Goal: Transaction & Acquisition: Purchase product/service

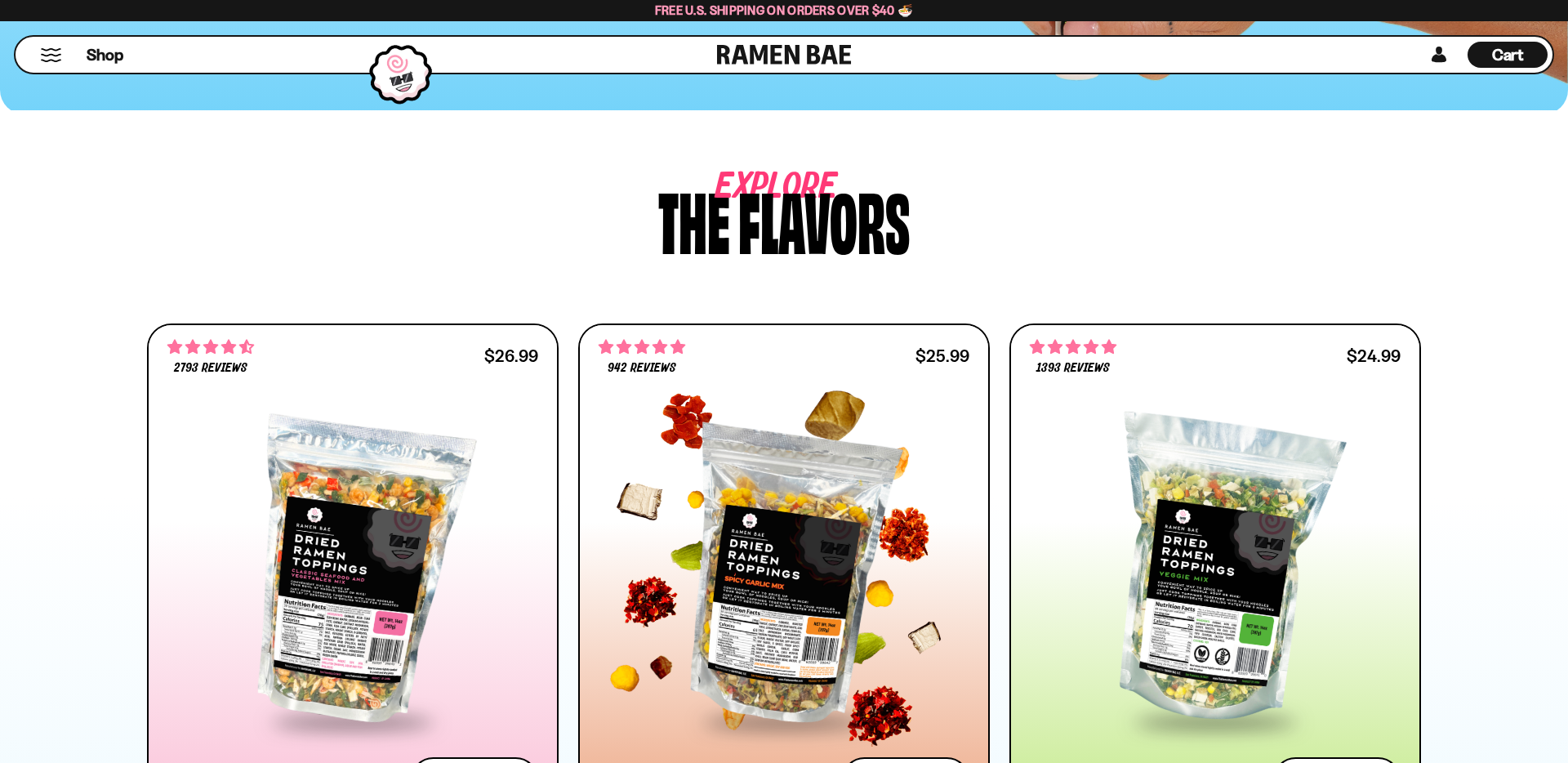
scroll to position [746, 0]
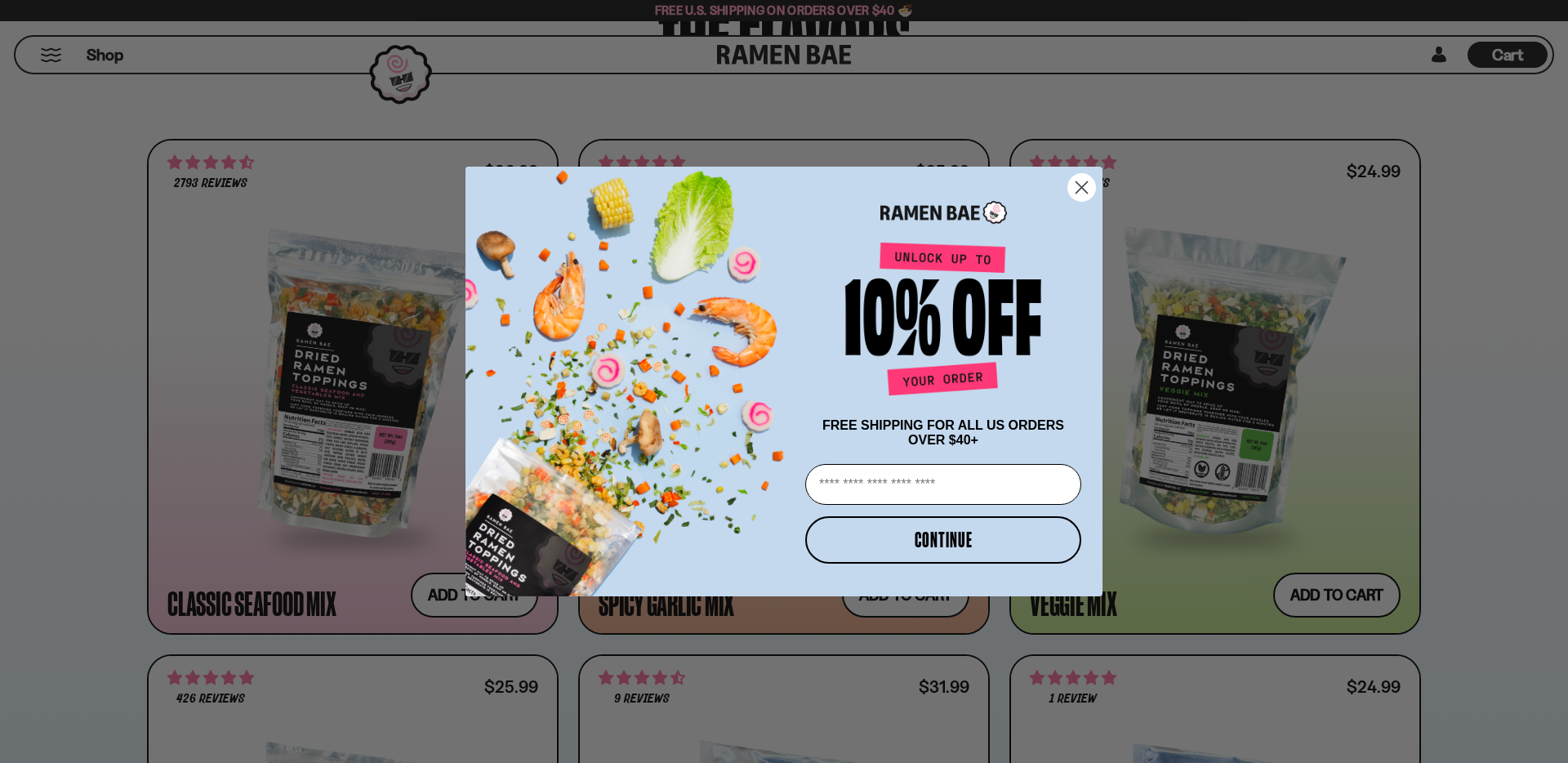
click at [1069, 183] on circle "Close dialog" at bounding box center [1082, 188] width 27 height 27
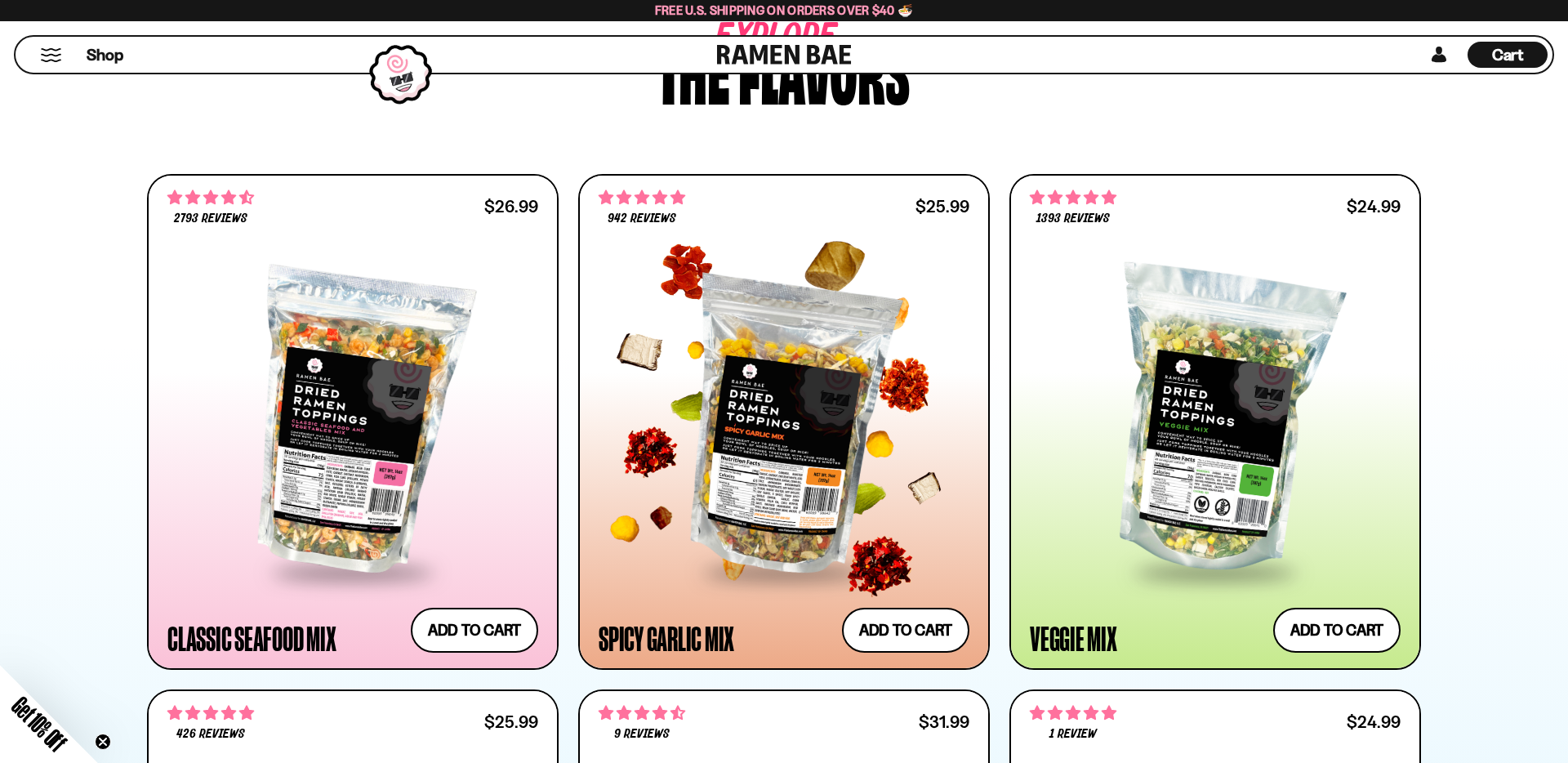
scroll to position [709, 0]
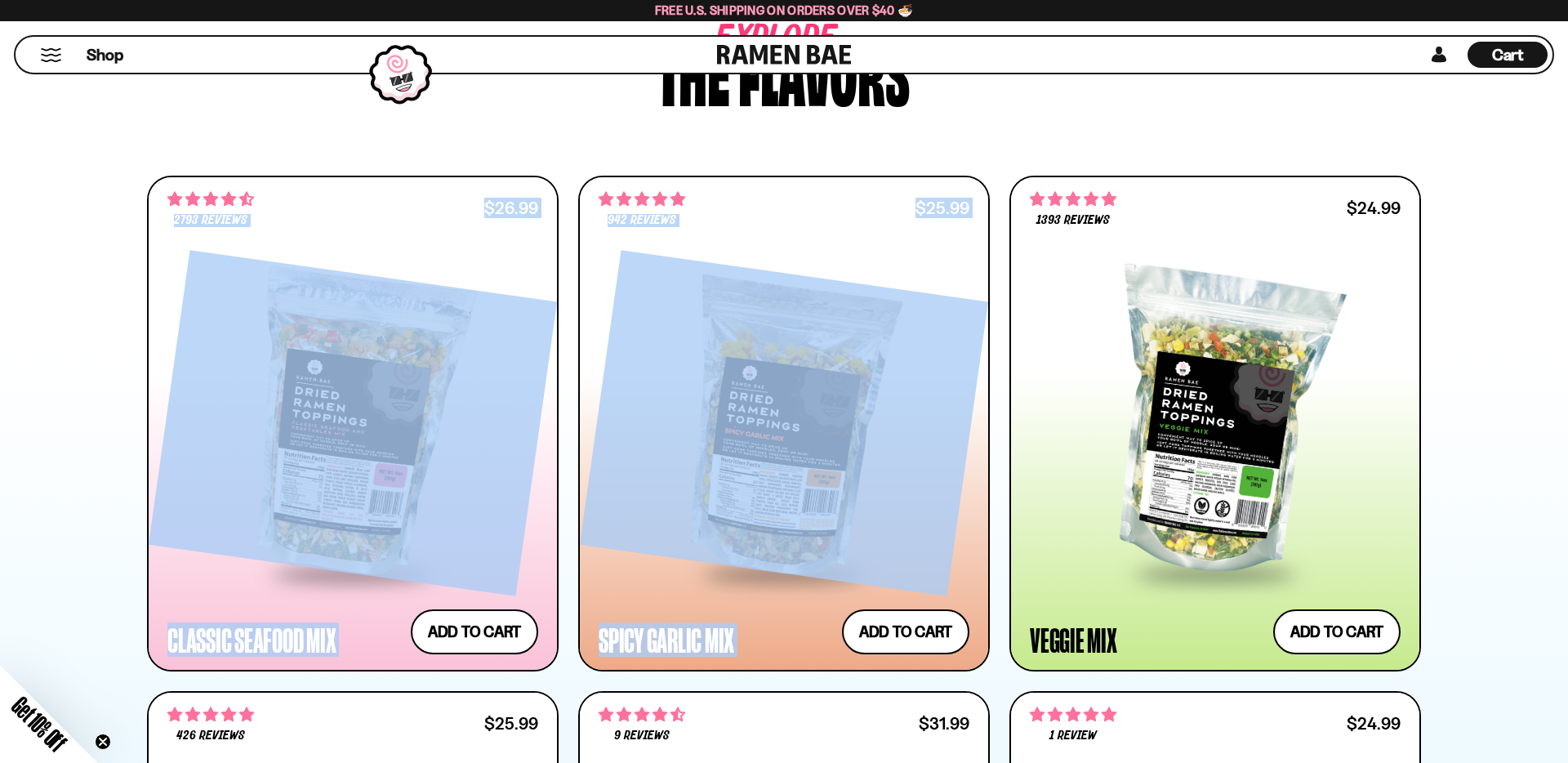
drag, startPoint x: 1461, startPoint y: 625, endPoint x: 100, endPoint y: 171, distance: 1434.7
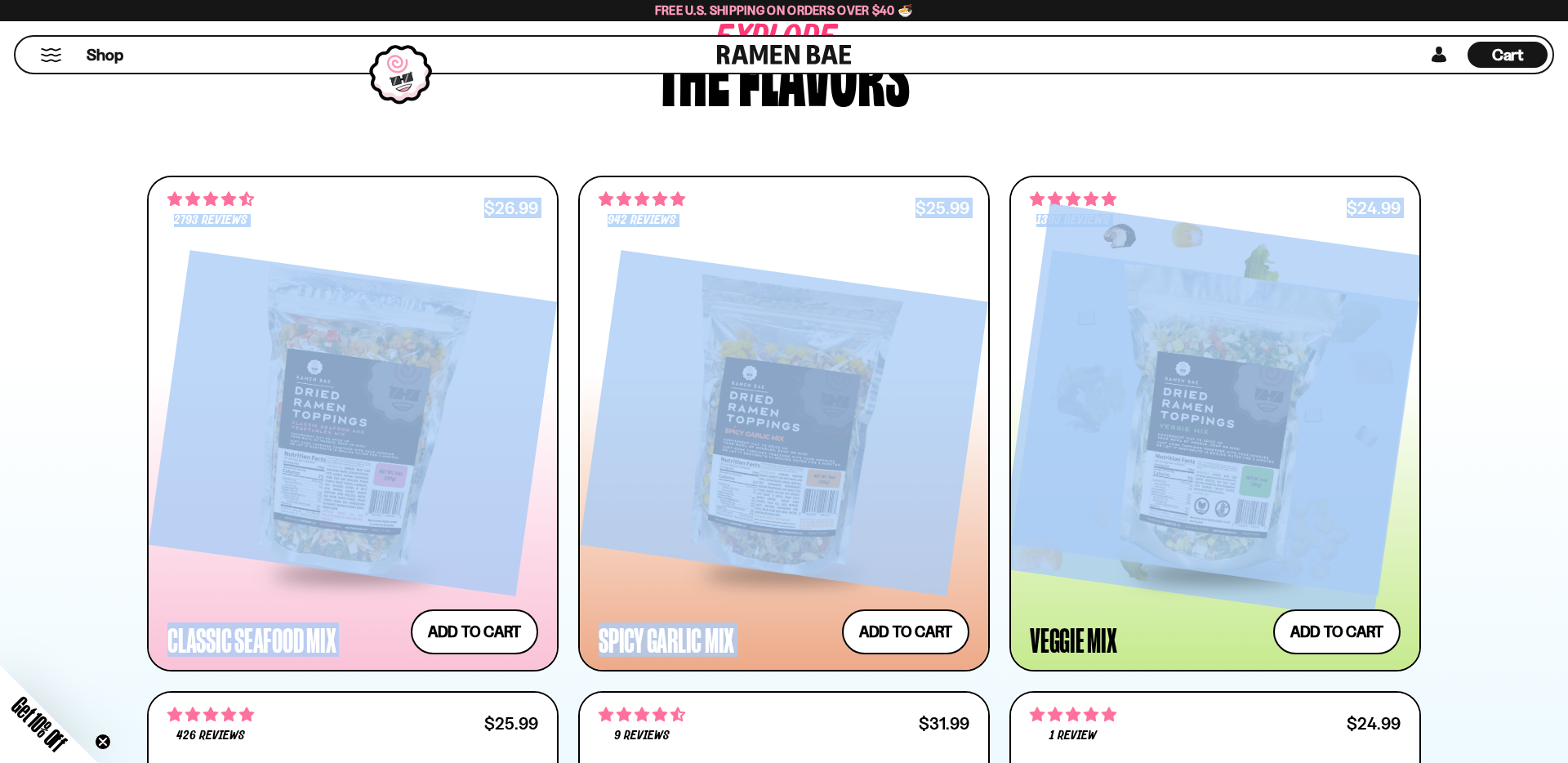
drag, startPoint x: 292, startPoint y: 222, endPoint x: 1270, endPoint y: 523, distance: 1023.3
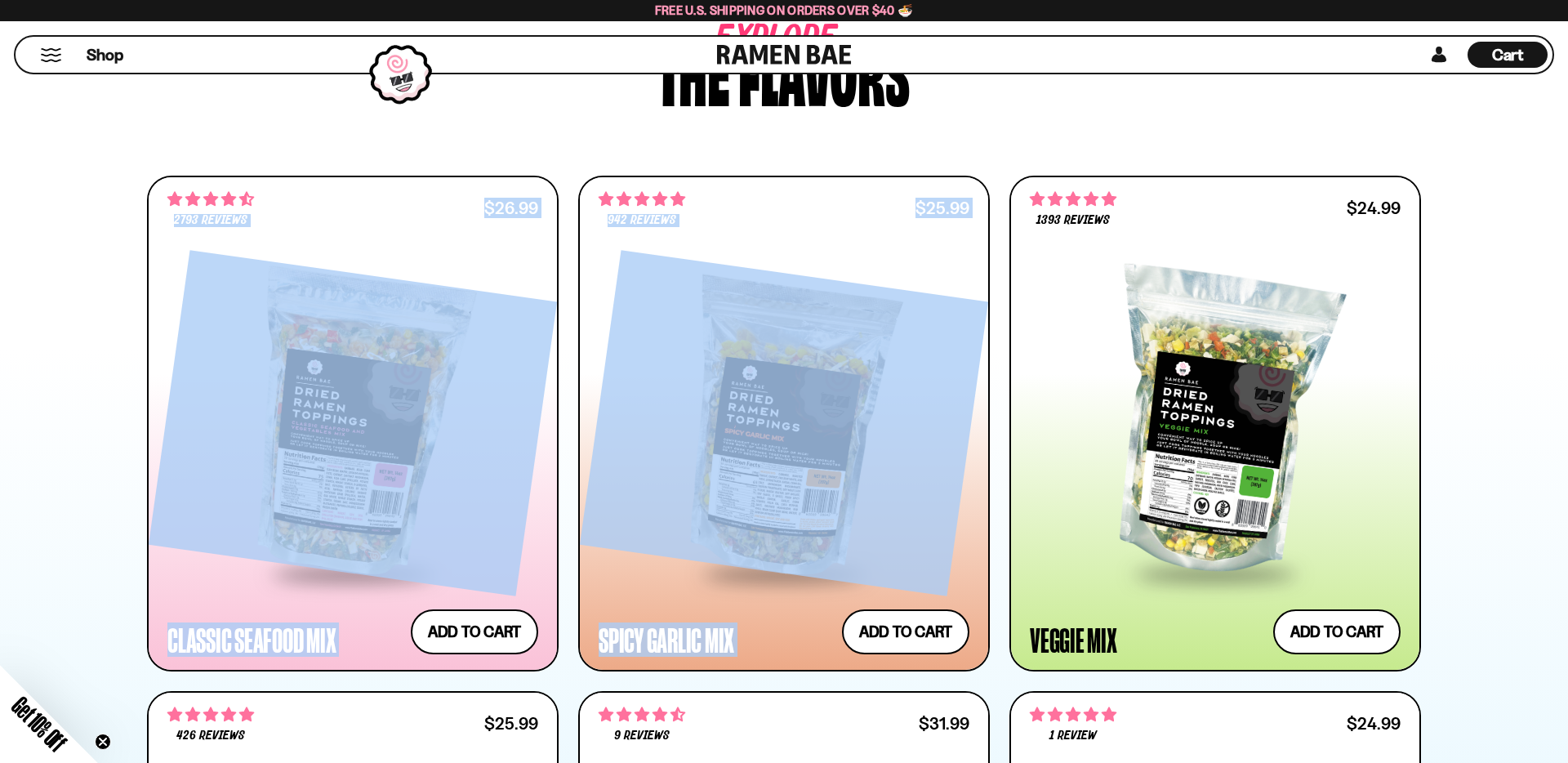
drag, startPoint x: 1441, startPoint y: 531, endPoint x: 107, endPoint y: 211, distance: 1371.8
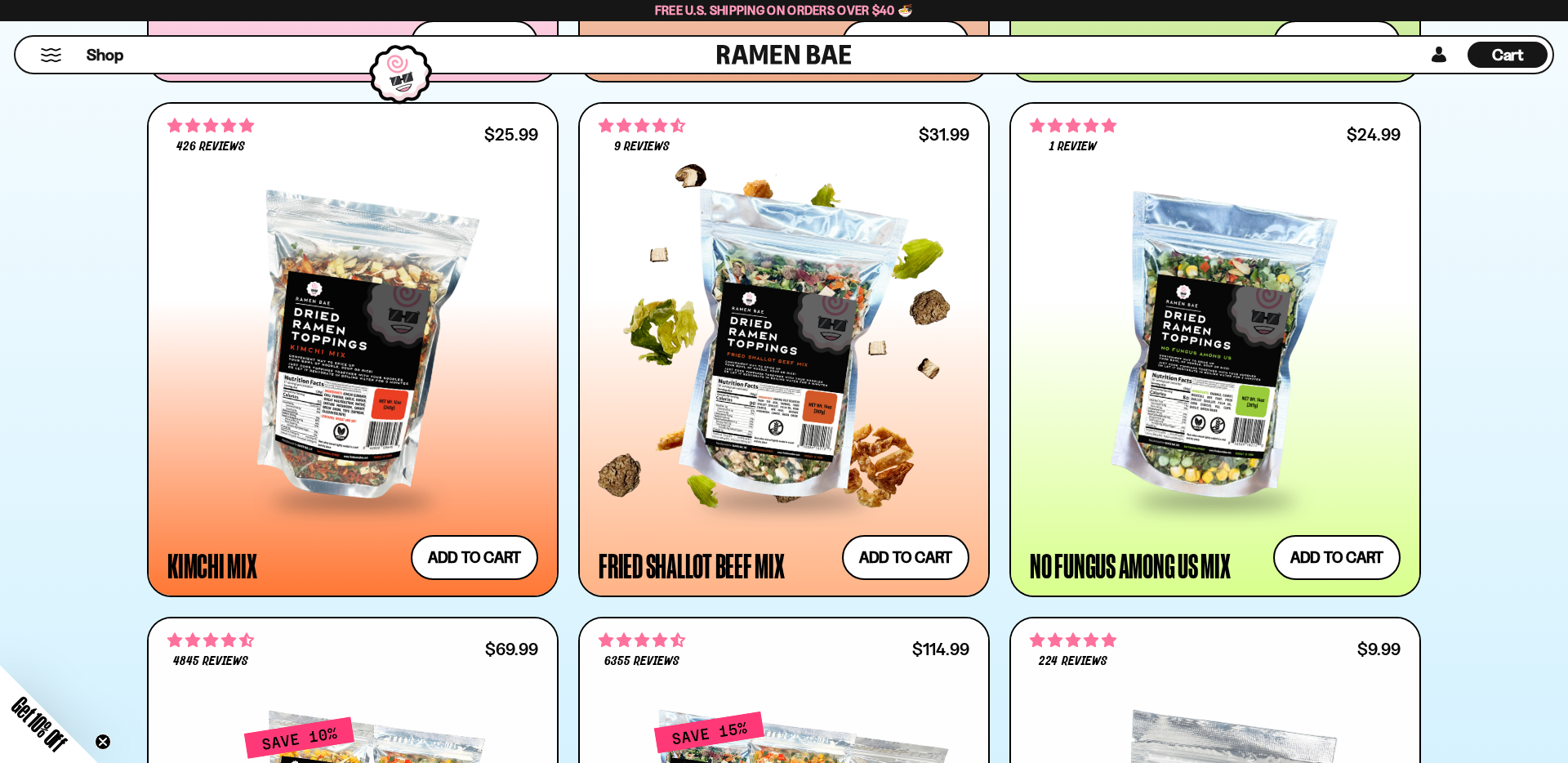
scroll to position [1299, 0]
